Goal: Complete application form

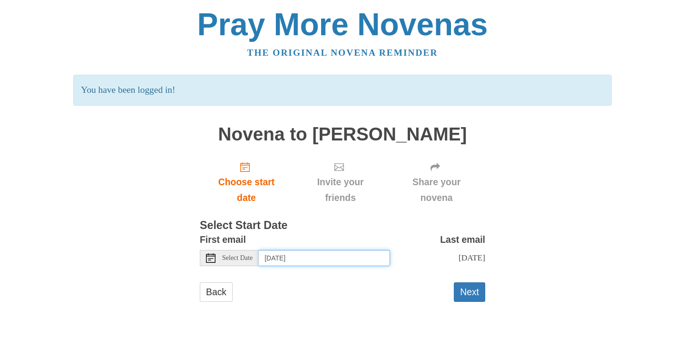
click at [276, 258] on input "[DATE]" at bounding box center [324, 258] width 131 height 16
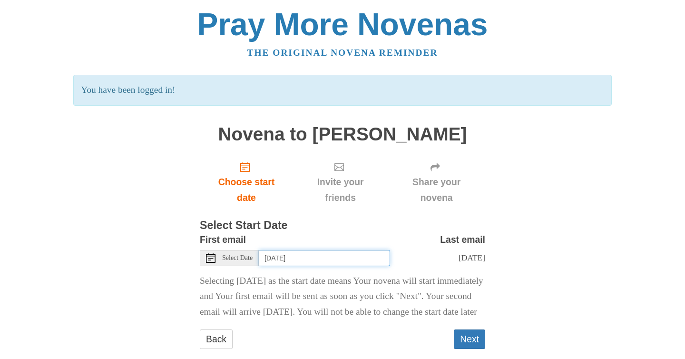
click at [290, 265] on input "[DATE]" at bounding box center [324, 258] width 131 height 16
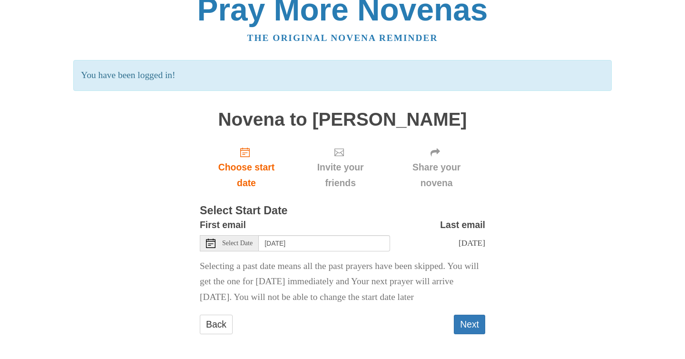
scroll to position [18, 0]
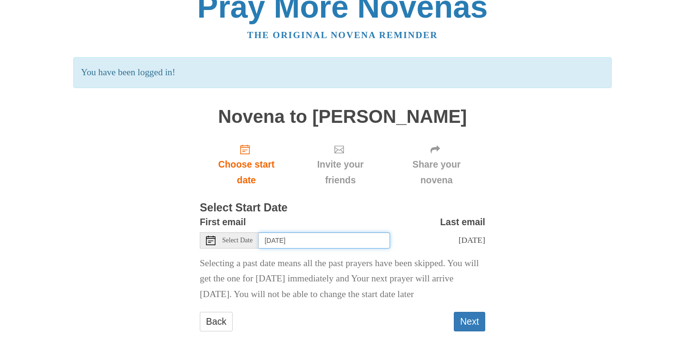
click at [298, 243] on input "[DATE]" at bounding box center [324, 240] width 131 height 16
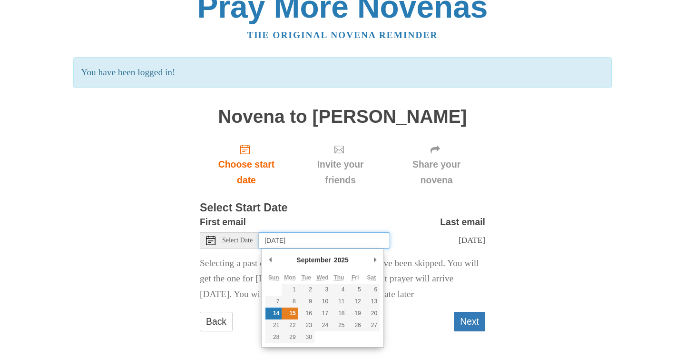
type input "[DATE]"
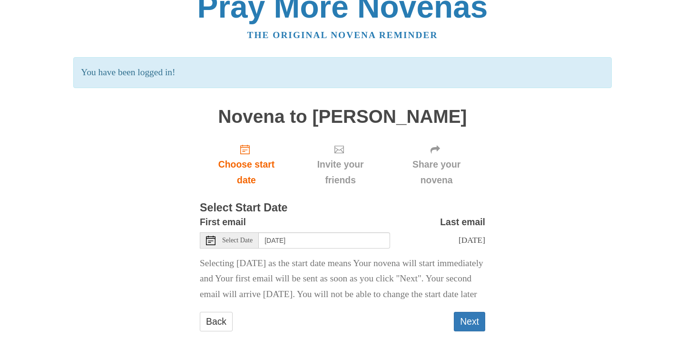
scroll to position [42, 0]
click at [469, 323] on button "Next" at bounding box center [469, 322] width 31 height 20
